Goal: Information Seeking & Learning: Learn about a topic

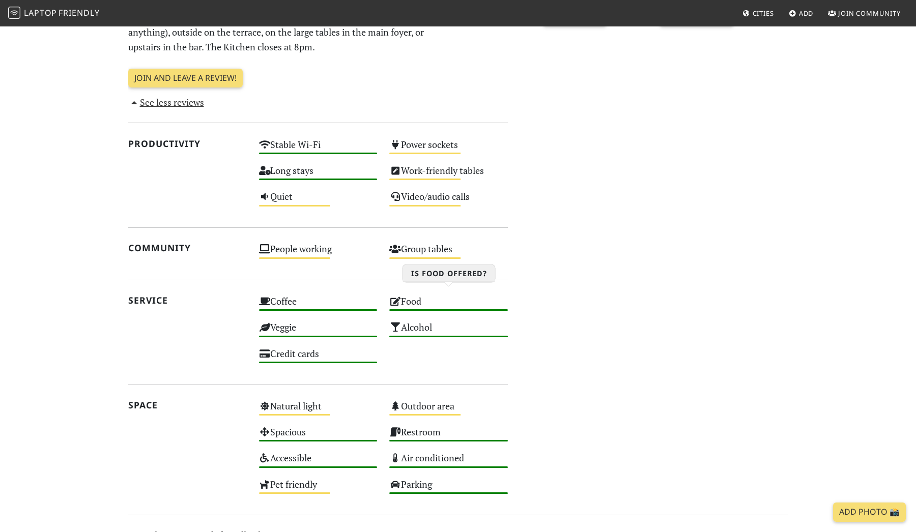
scroll to position [522, 0]
click at [281, 195] on div "Quiet Medium" at bounding box center [318, 201] width 131 height 26
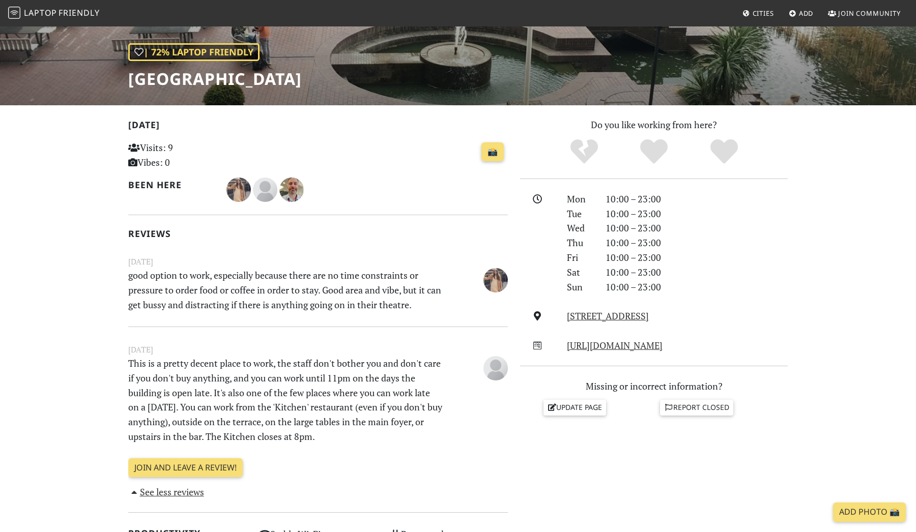
scroll to position [132, 0]
click at [648, 333] on div "Mon 10:00 – 23:00 Tue 10:00 – 23:00 Wed 10:00 – 23:00 Thu 10:00 – 23:00 Fri 10:…" at bounding box center [654, 272] width 268 height 161
click at [643, 340] on link "http://www.barbican.org.uk/" at bounding box center [615, 345] width 96 height 12
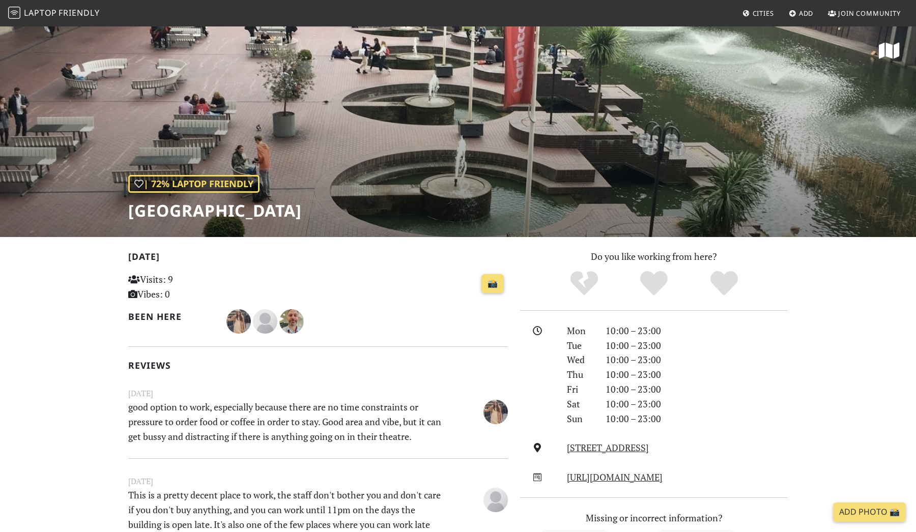
scroll to position [0, 0]
click at [48, 15] on span "Laptop" at bounding box center [40, 12] width 33 height 11
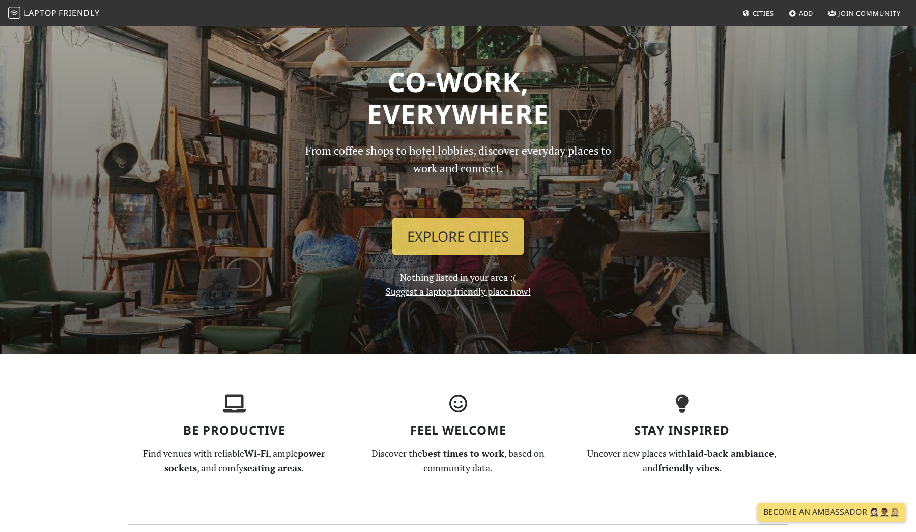
scroll to position [15, 0]
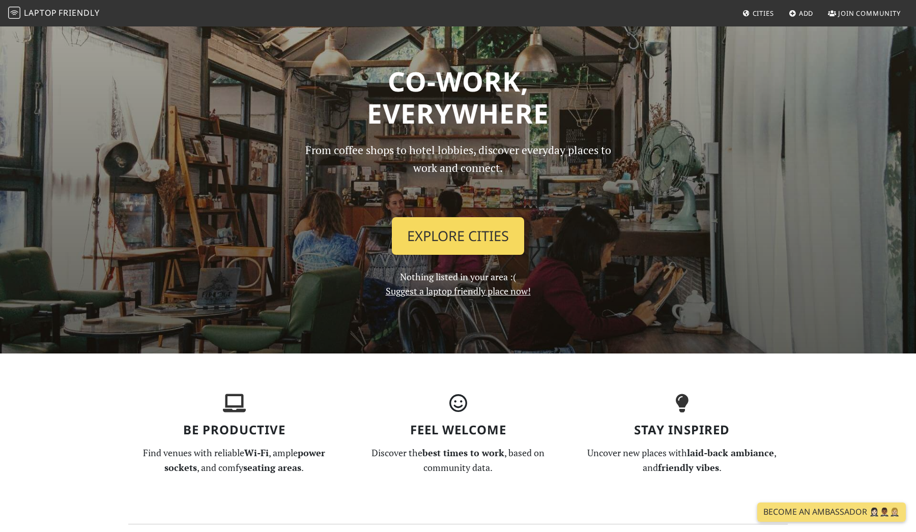
click at [453, 230] on link "Explore Cities" at bounding box center [458, 236] width 132 height 38
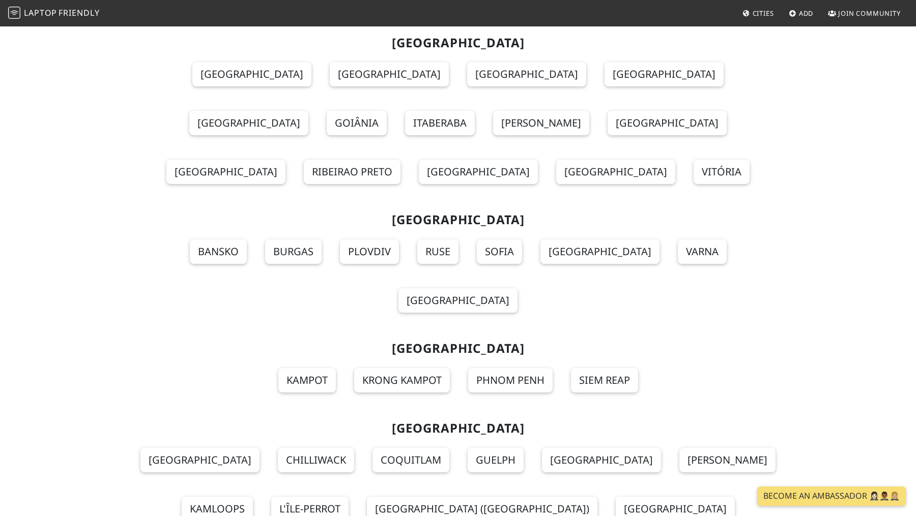
scroll to position [11061, 0]
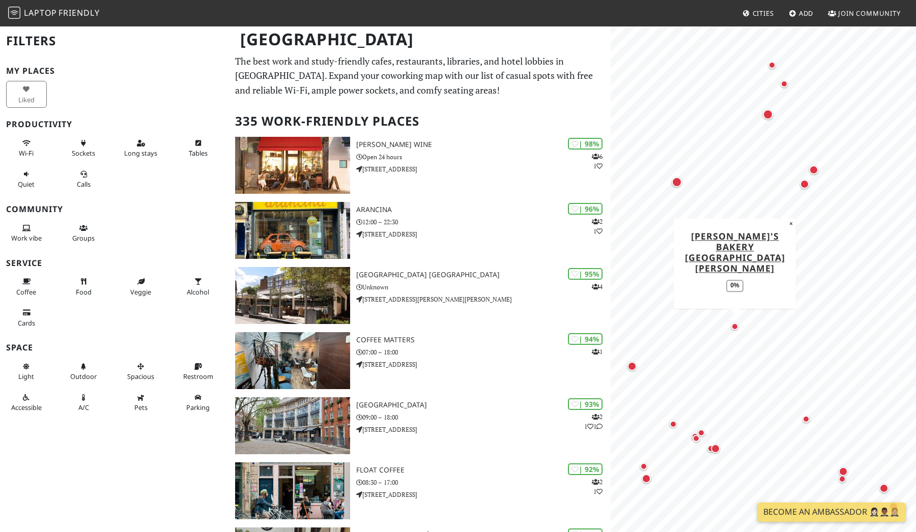
click at [737, 330] on div "Map marker" at bounding box center [735, 327] width 12 height 12
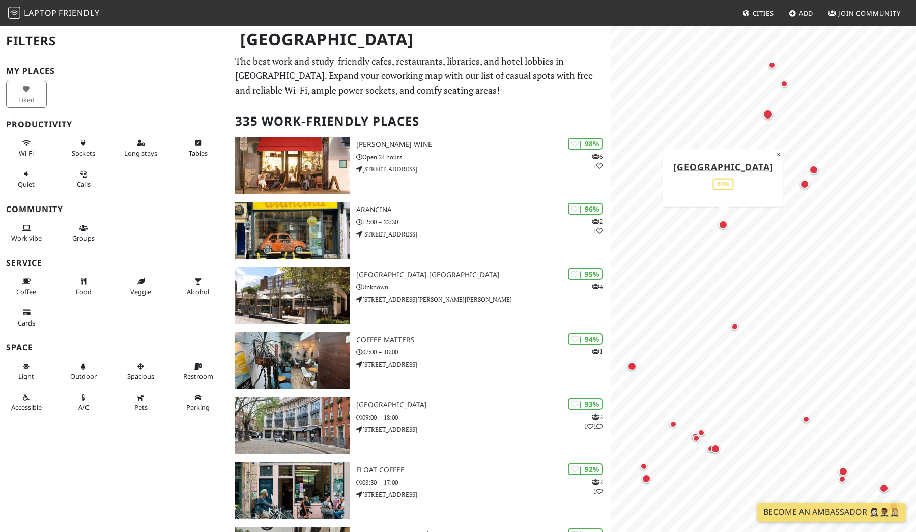
click at [727, 227] on div "Map marker" at bounding box center [722, 224] width 9 height 9
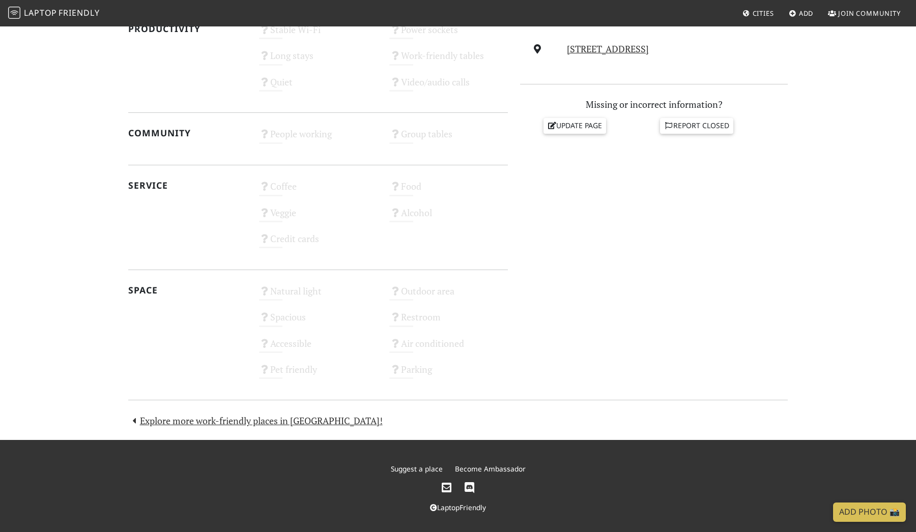
scroll to position [398, 0]
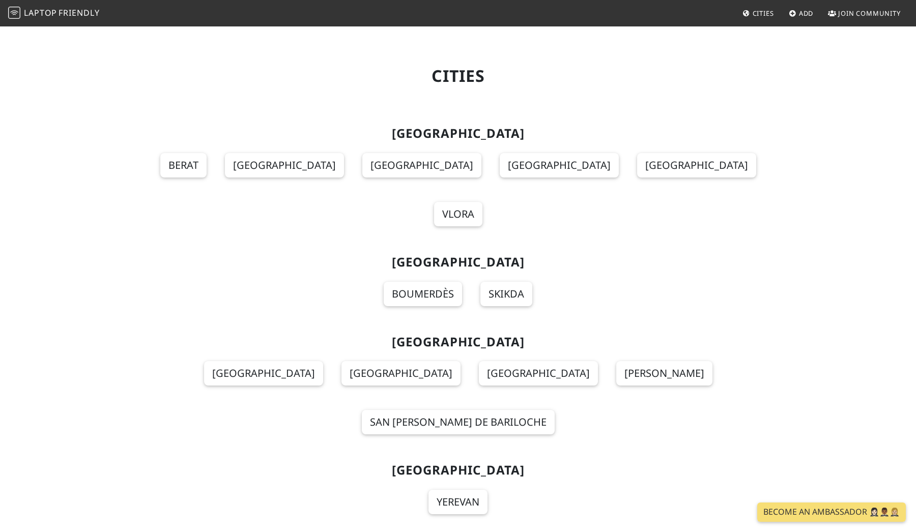
scroll to position [11061, 0]
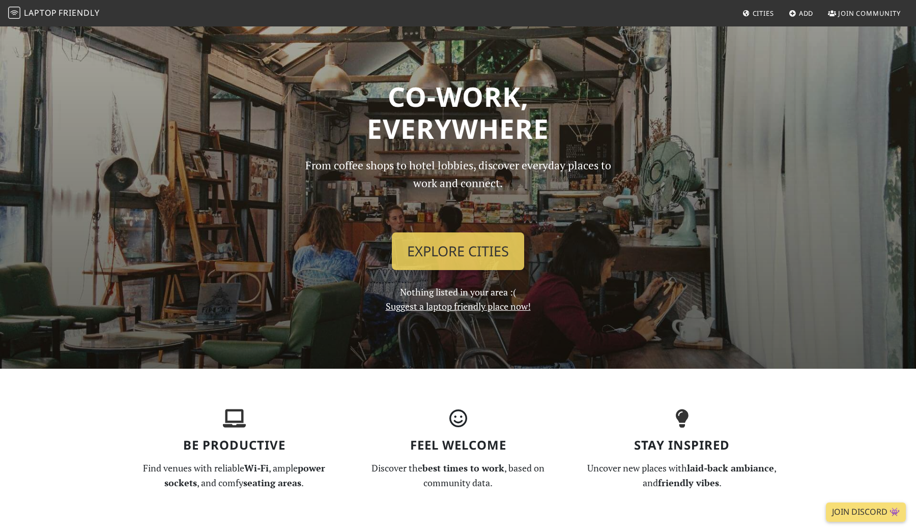
scroll to position [15, 0]
